Goal: Navigation & Orientation: Find specific page/section

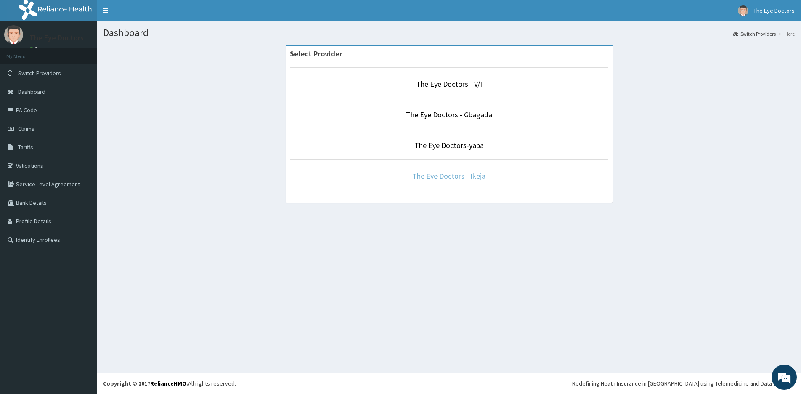
click at [448, 171] on link "The Eye Doctors - Ikeja" at bounding box center [448, 176] width 73 height 10
